Goal: Task Accomplishment & Management: Use online tool/utility

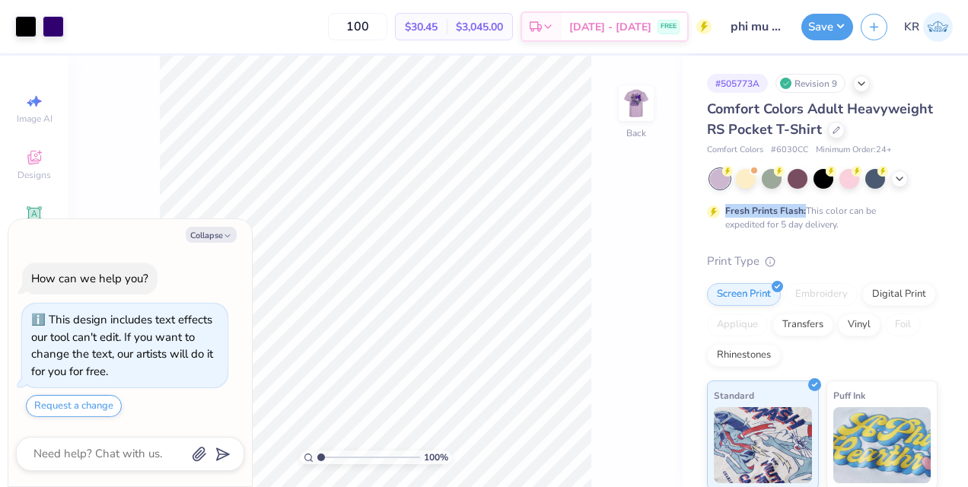
drag, startPoint x: 867, startPoint y: 185, endPoint x: 802, endPoint y: 224, distance: 75.4
click at [802, 224] on div "Comfort Colors Adult Heavyweight RS Pocket T-Shirt Comfort Colors # 6030CC Mini…" at bounding box center [822, 411] width 230 height 625
click at [802, 224] on div "Fresh Prints Flash: This color can be expedited for 5 day delivery." at bounding box center [818, 217] width 187 height 27
click at [745, 187] on div at bounding box center [746, 177] width 20 height 20
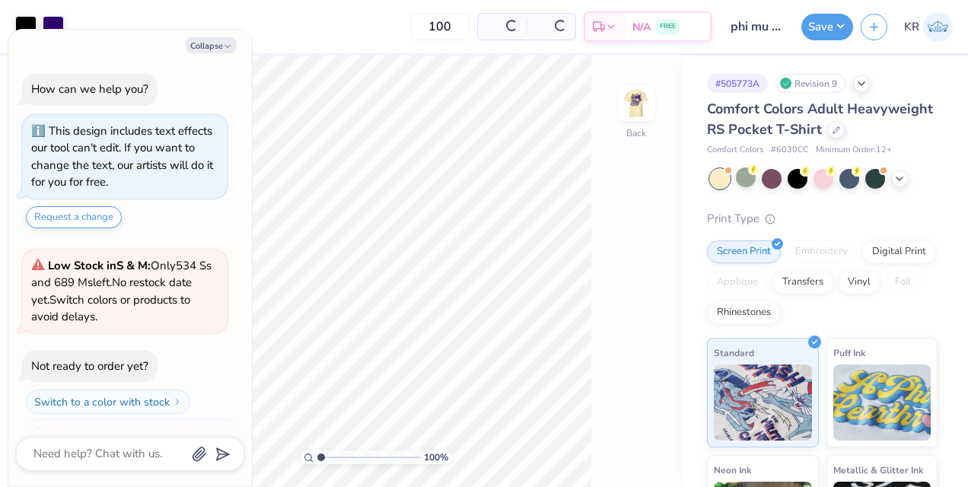
scroll to position [240, 0]
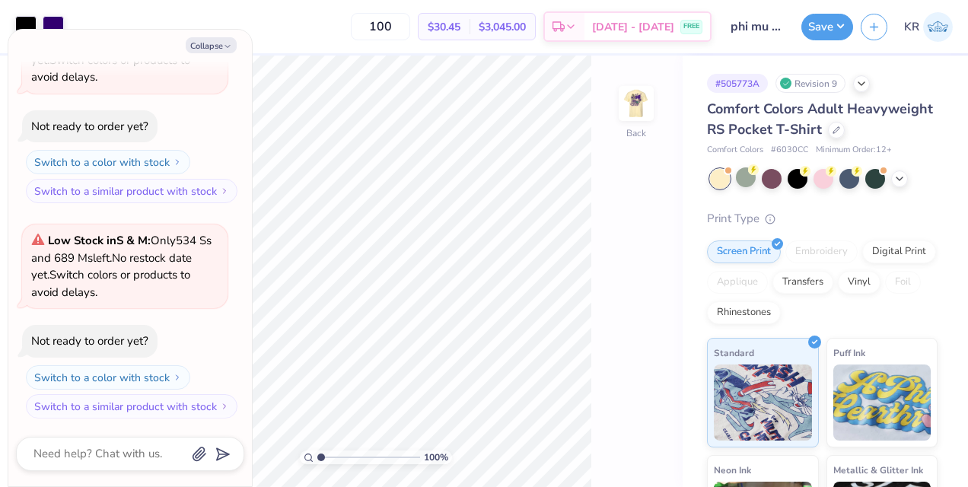
click at [608, 240] on div "100 % Back" at bounding box center [375, 271] width 614 height 431
click at [218, 44] on button "Collapse" at bounding box center [211, 45] width 51 height 16
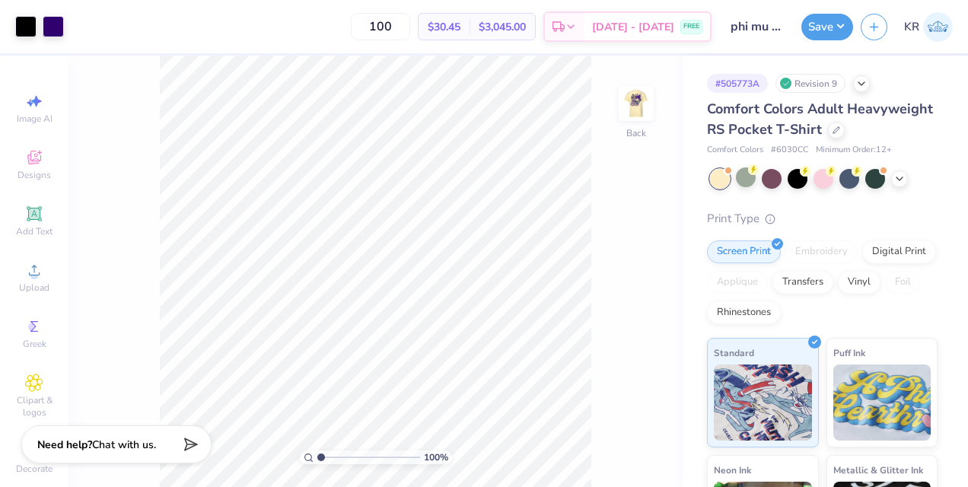
click at [59, 455] on div "Need help? Chat with us." at bounding box center [116, 444] width 190 height 38
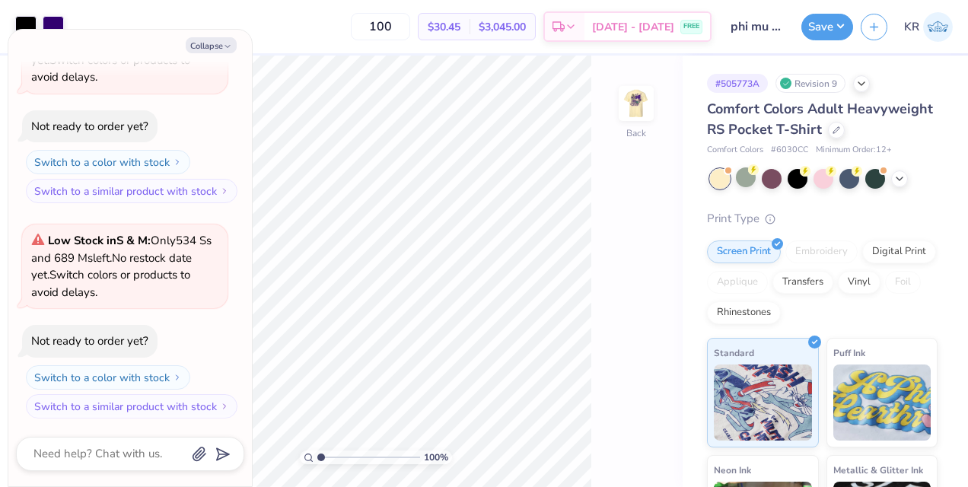
click at [188, 334] on div "Not ready to order yet? Switch to a color with stock Switch to a similar produc…" at bounding box center [124, 372] width 205 height 94
click at [630, 233] on div "100 % Back" at bounding box center [375, 271] width 614 height 431
click at [810, 20] on button "Save" at bounding box center [827, 24] width 52 height 27
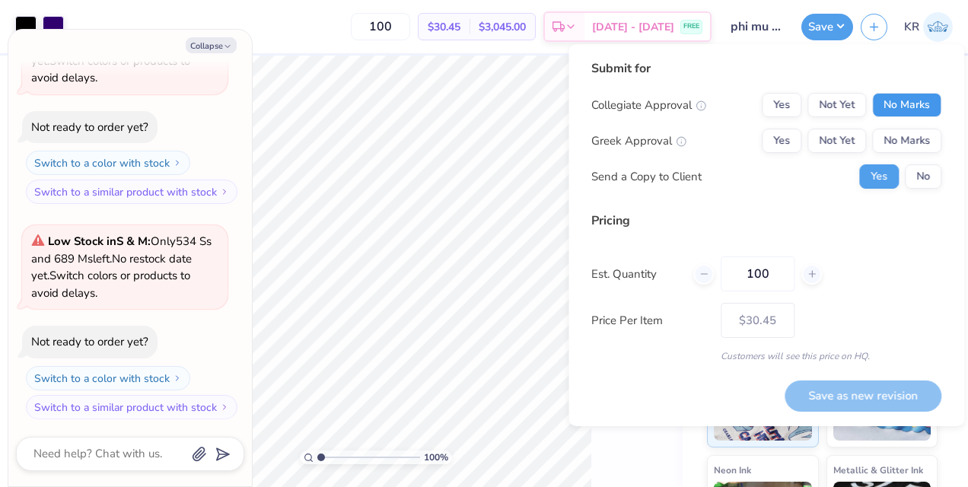
click at [897, 97] on button "No Marks" at bounding box center [906, 105] width 69 height 24
click at [783, 152] on button "Yes" at bounding box center [781, 141] width 40 height 24
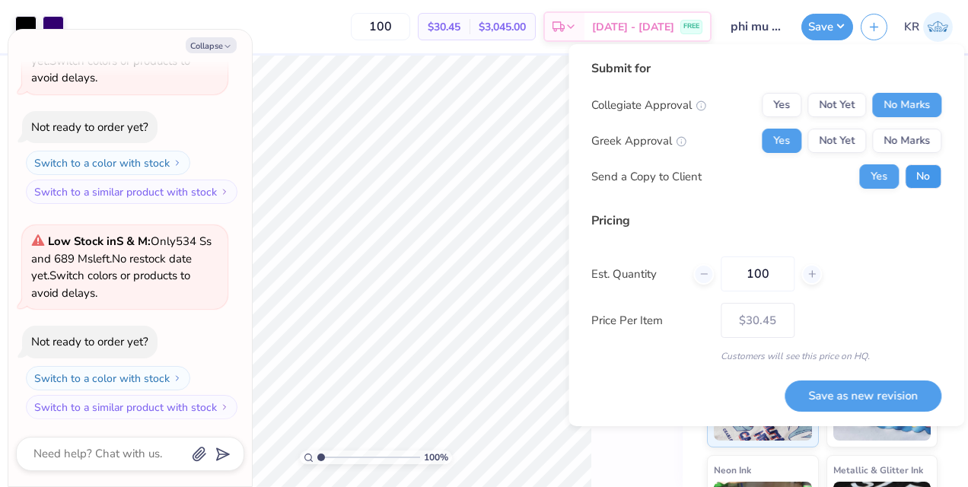
click at [920, 168] on button "No" at bounding box center [922, 176] width 37 height 24
type textarea "x"
click at [866, 388] on button "Save as new revision" at bounding box center [862, 395] width 157 height 31
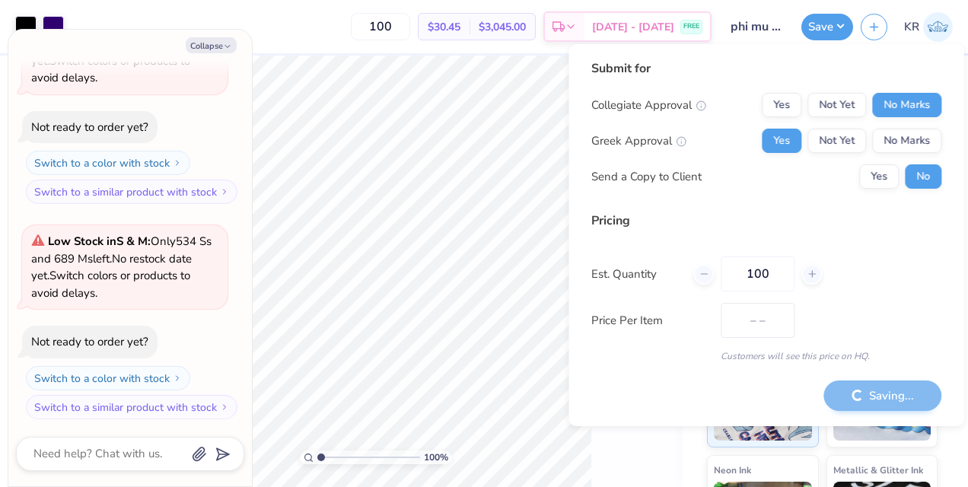
type input "$30.45"
type textarea "x"
type input "$30.45"
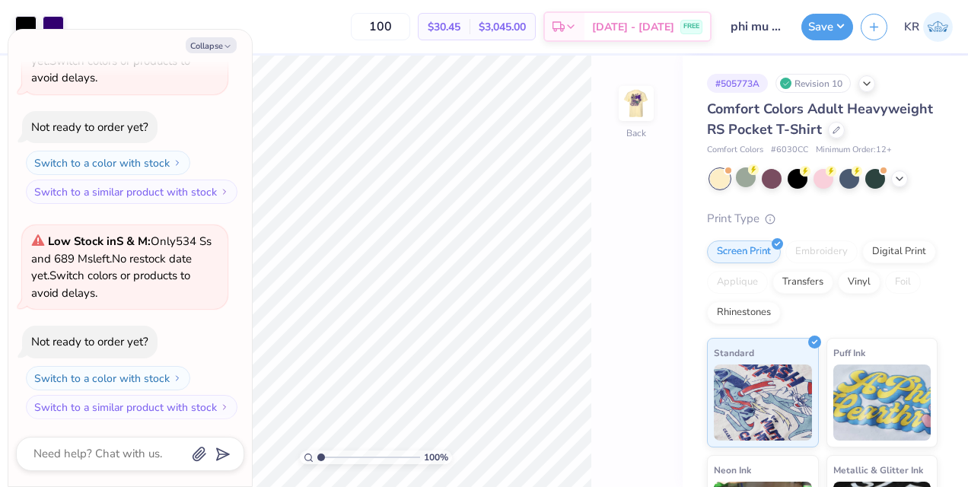
click at [612, 361] on div "100 % Back" at bounding box center [375, 271] width 614 height 431
click at [907, 189] on div at bounding box center [823, 179] width 227 height 20
click at [901, 183] on icon at bounding box center [899, 177] width 12 height 12
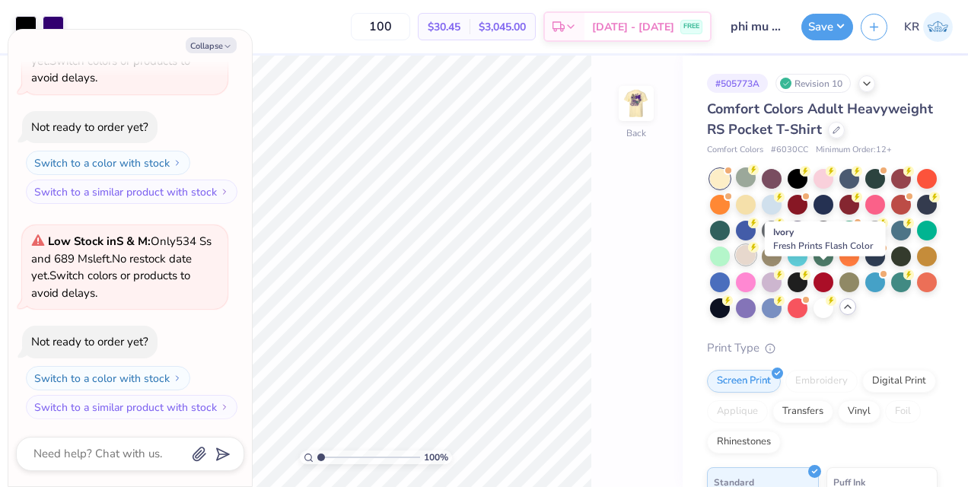
click at [758, 253] on icon at bounding box center [753, 247] width 11 height 11
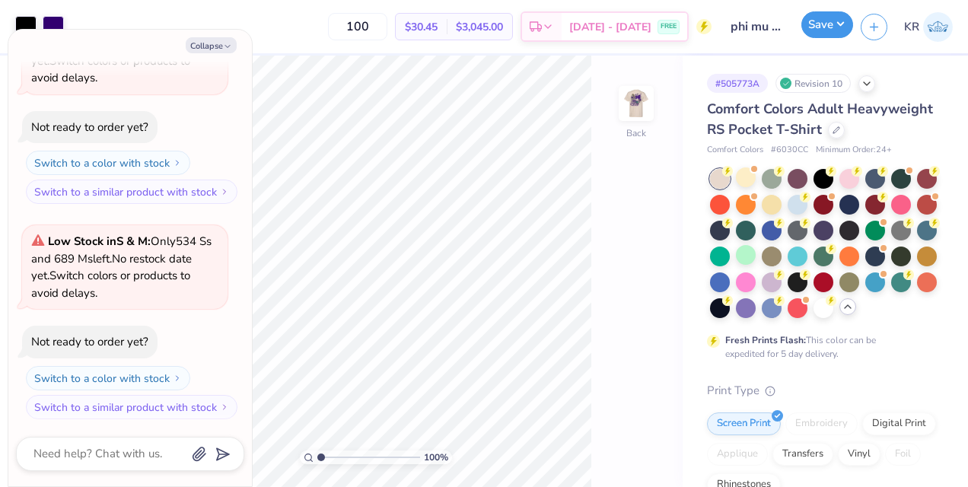
click at [821, 23] on button "Save" at bounding box center [827, 24] width 52 height 27
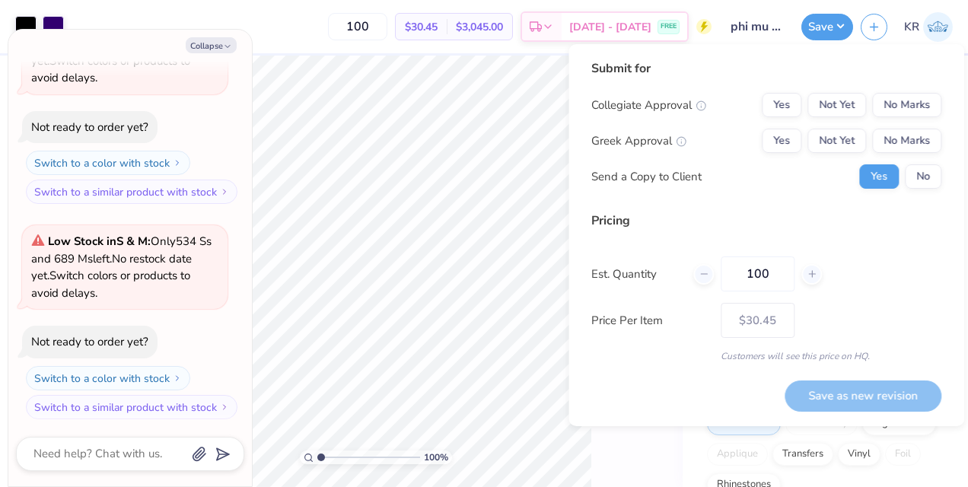
click at [909, 120] on div "Collegiate Approval Yes Not Yet No Marks Greek Approval Yes Not Yet No Marks Se…" at bounding box center [766, 141] width 350 height 96
click at [909, 106] on button "No Marks" at bounding box center [906, 105] width 69 height 24
click at [781, 151] on button "Yes" at bounding box center [781, 141] width 40 height 24
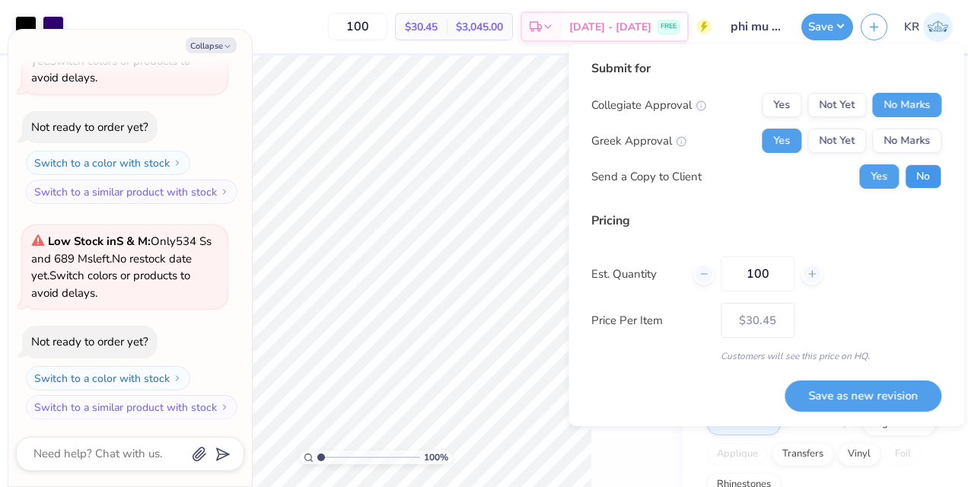
click at [923, 178] on button "No" at bounding box center [922, 176] width 37 height 24
type textarea "x"
click at [853, 397] on button "Save as new revision" at bounding box center [862, 395] width 157 height 31
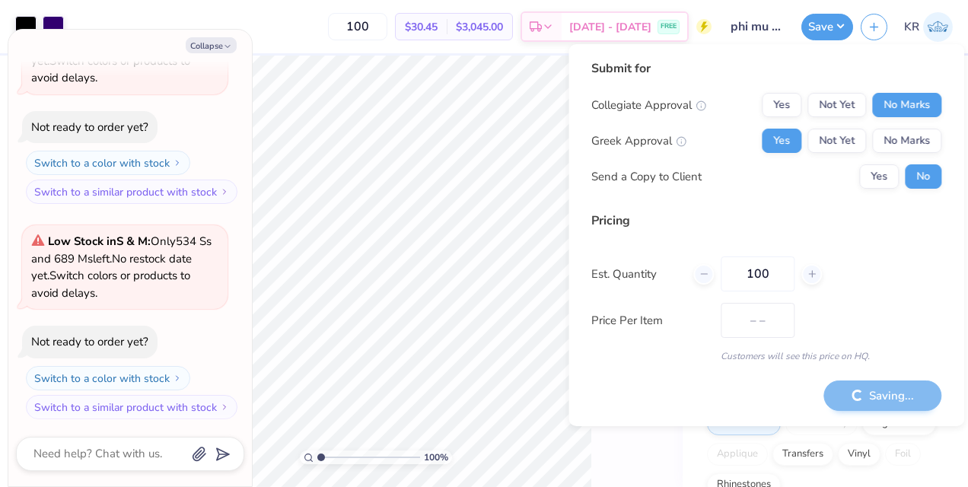
type input "$30.45"
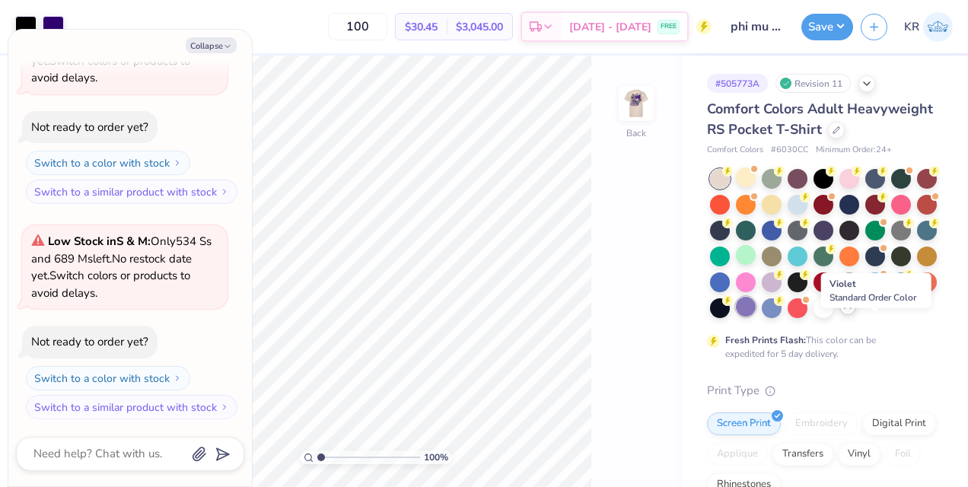
click at [755, 316] on div at bounding box center [746, 307] width 20 height 20
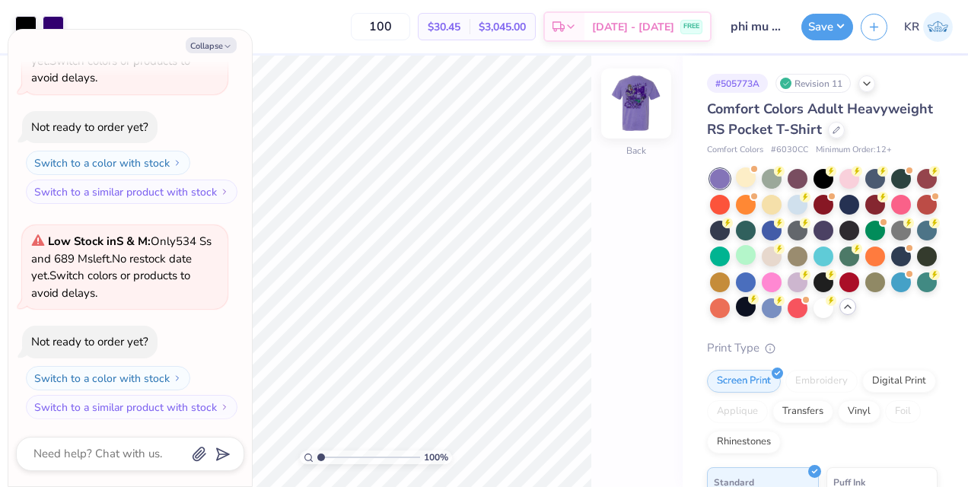
click at [640, 109] on img at bounding box center [635, 103] width 61 height 61
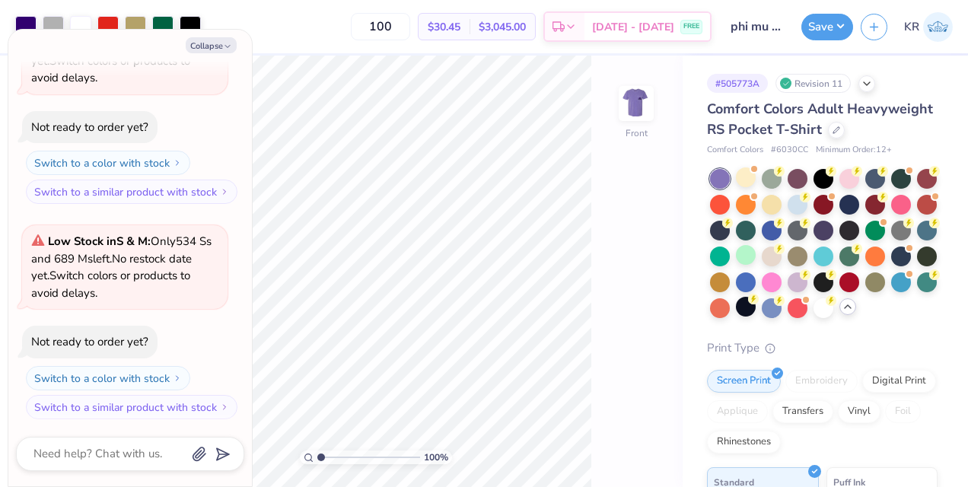
click at [640, 109] on img at bounding box center [636, 103] width 30 height 30
click at [823, 29] on button "Save" at bounding box center [827, 24] width 52 height 27
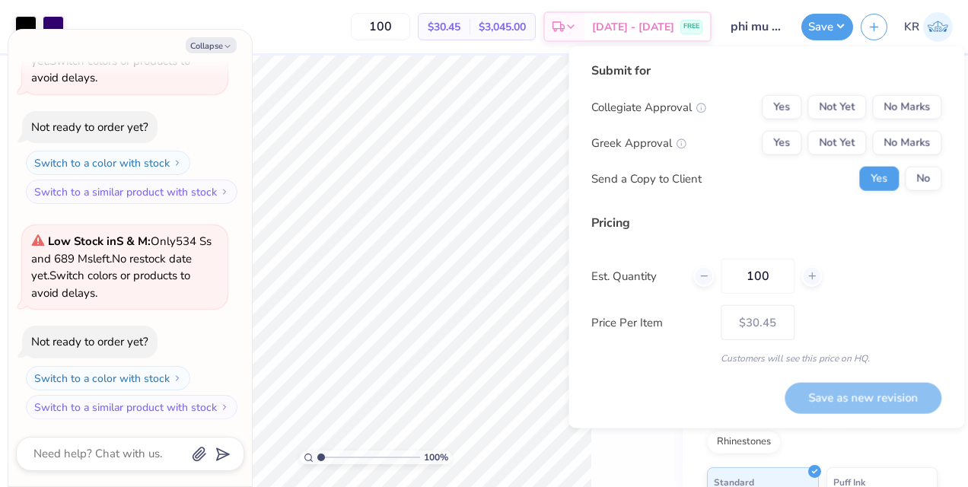
click at [898, 77] on div "Submit for" at bounding box center [766, 71] width 350 height 18
click at [898, 91] on div "Submit for Collegiate Approval Yes Not Yet No Marks Greek Approval Yes Not Yet …" at bounding box center [766, 132] width 350 height 141
click at [898, 106] on button "No Marks" at bounding box center [906, 107] width 69 height 24
click at [777, 134] on button "Yes" at bounding box center [781, 143] width 40 height 24
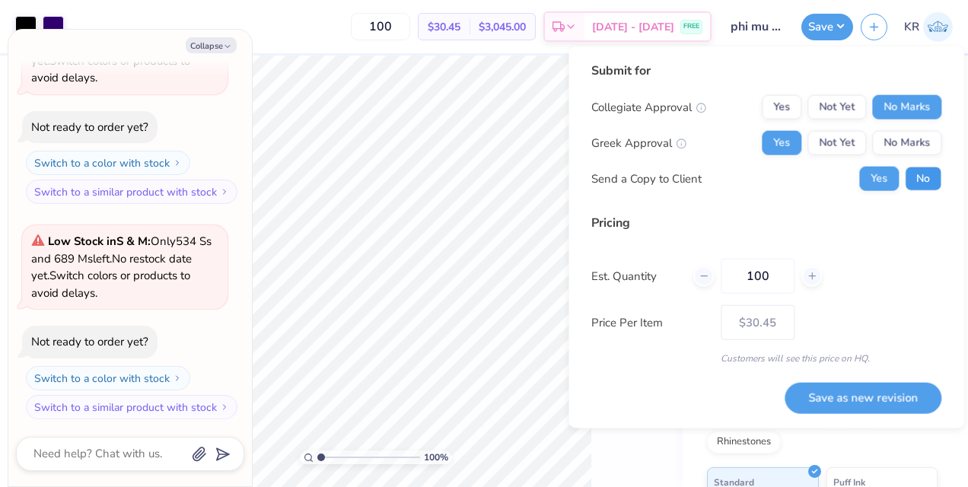
click at [929, 176] on button "No" at bounding box center [922, 179] width 37 height 24
type textarea "x"
click at [862, 389] on button "Save as new revision" at bounding box center [862, 397] width 157 height 31
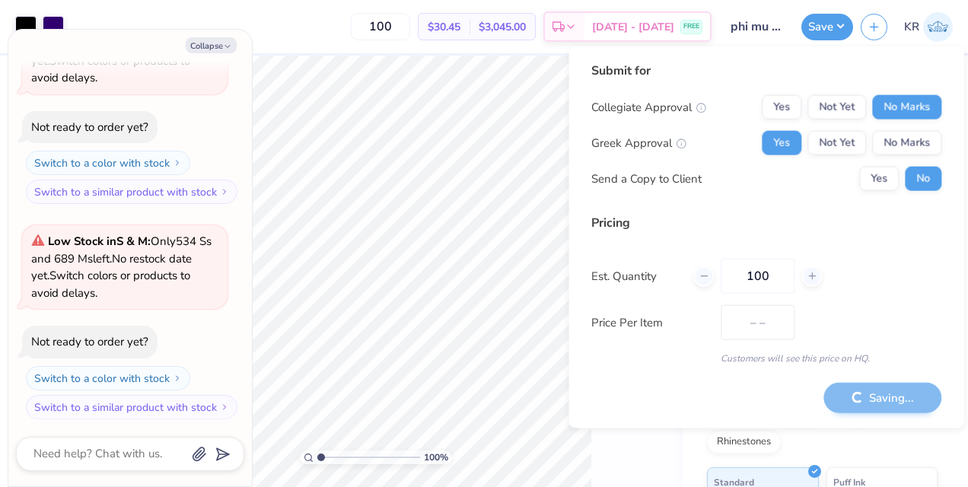
type input "$30.45"
type textarea "x"
